Goal: Check status: Check status

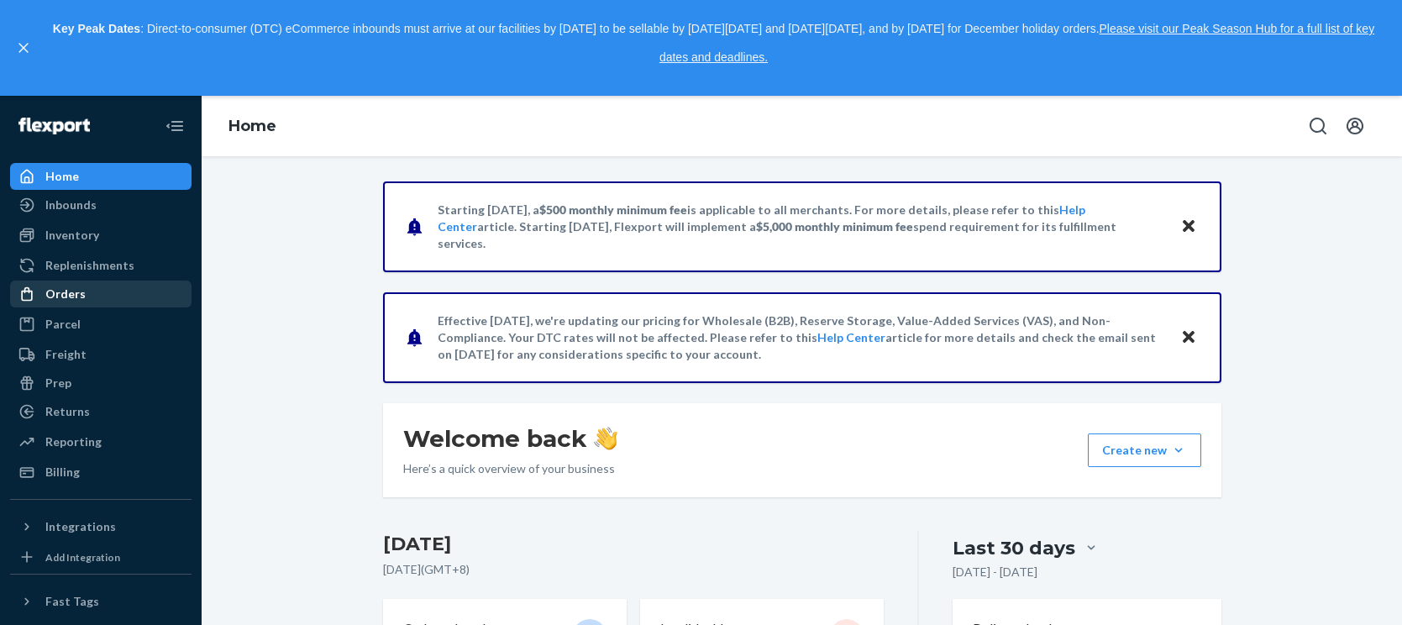
click at [76, 291] on div "Orders" at bounding box center [65, 294] width 40 height 17
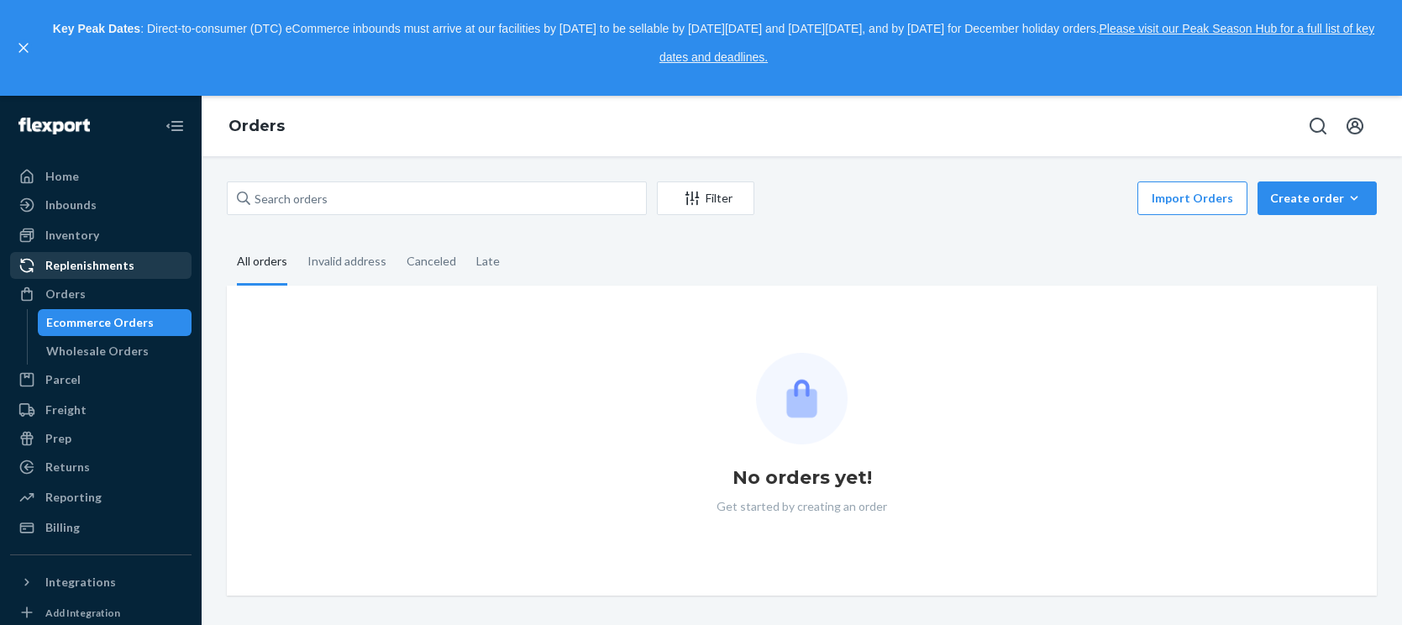
click at [36, 183] on div at bounding box center [31, 176] width 27 height 17
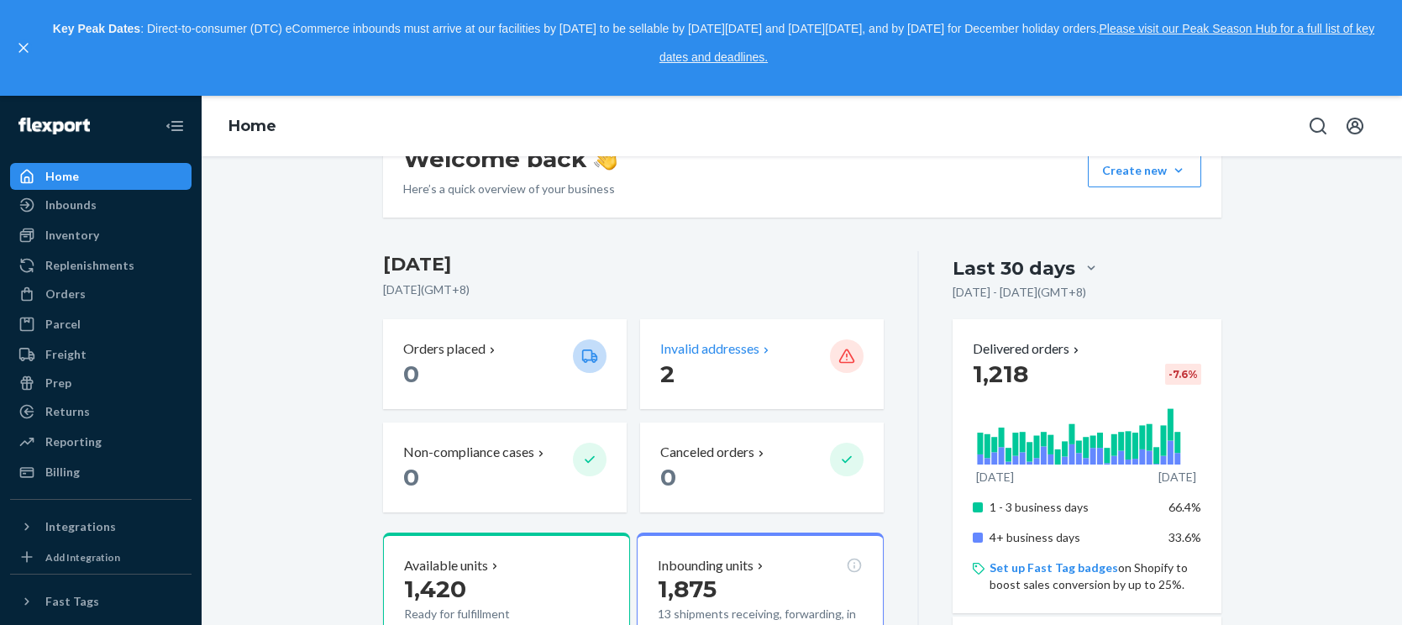
click at [690, 347] on p "Invalid addresses" at bounding box center [709, 348] width 99 height 19
